Goal: Check status: Check status

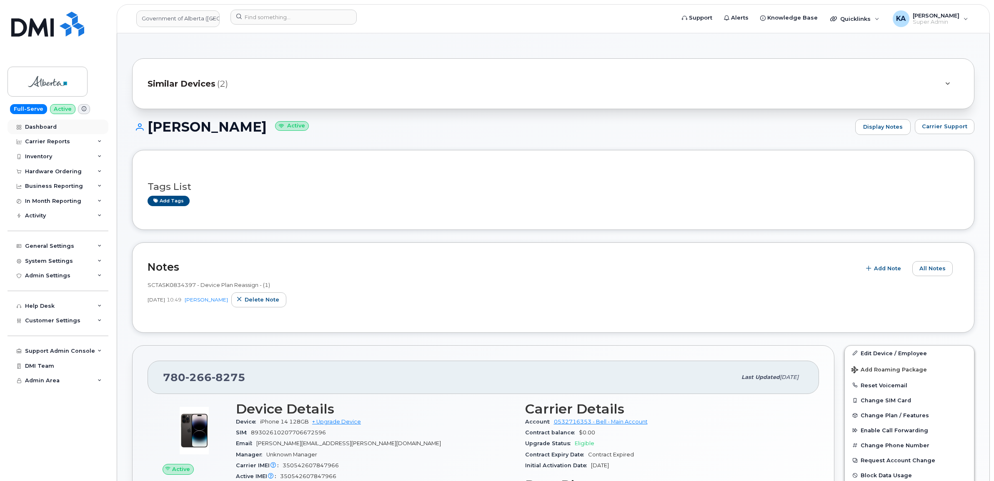
scroll to position [156, 0]
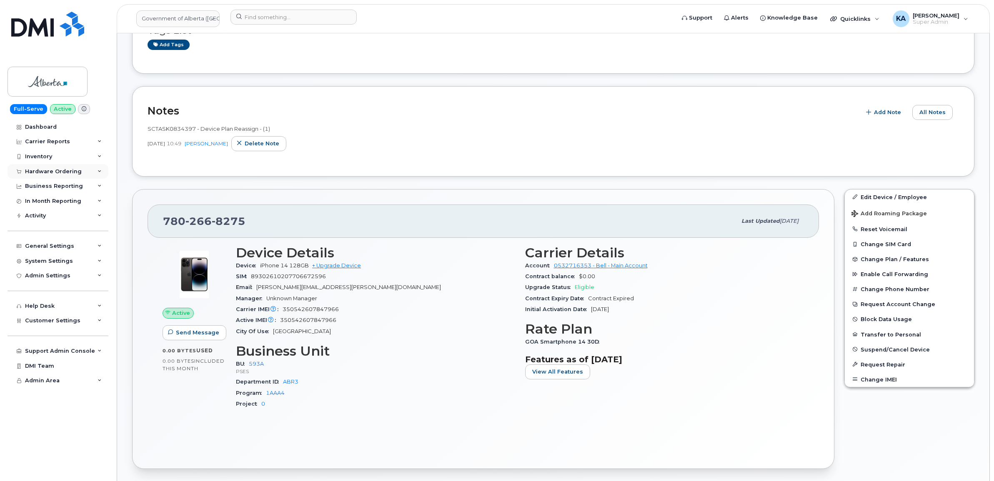
click at [51, 168] on div "Hardware Ordering" at bounding box center [58, 171] width 101 height 15
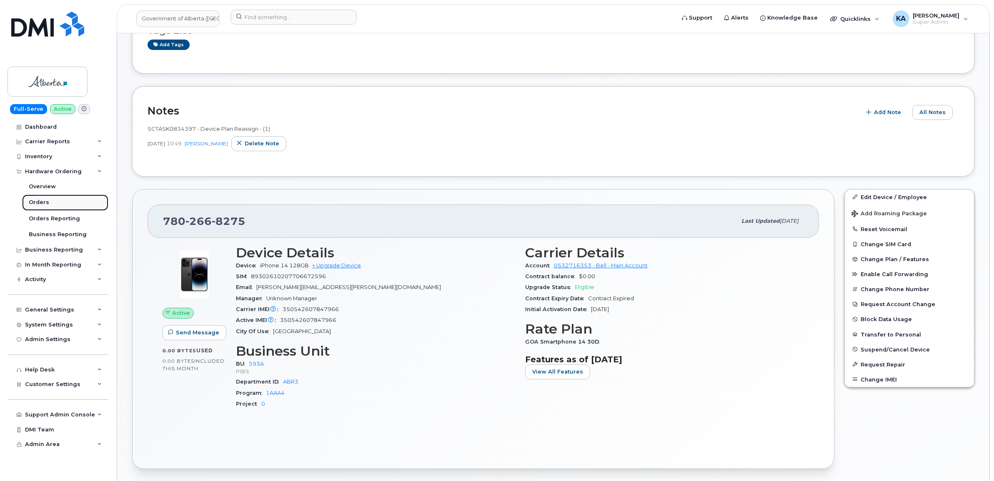
click at [35, 201] on div "Orders" at bounding box center [39, 203] width 20 height 8
